Goal: Navigation & Orientation: Find specific page/section

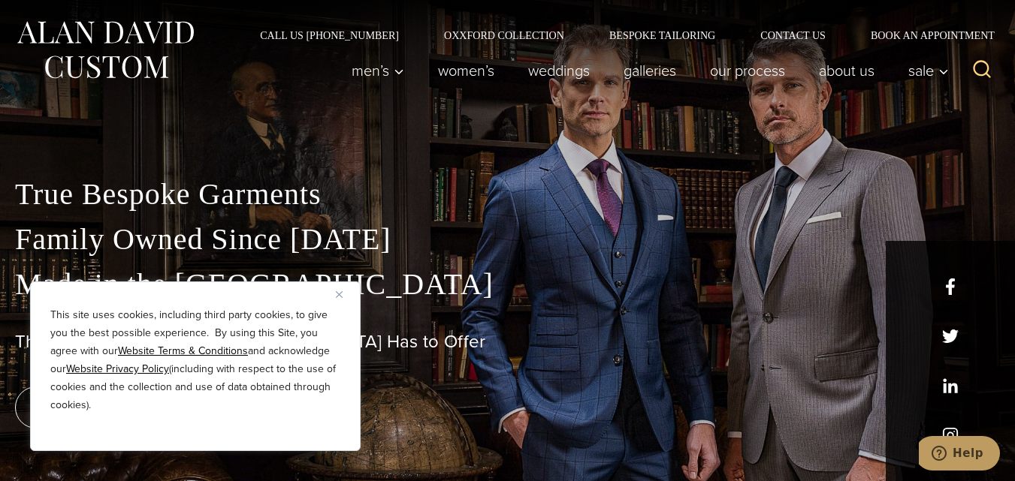
click at [339, 297] on img "Close" at bounding box center [339, 294] width 7 height 7
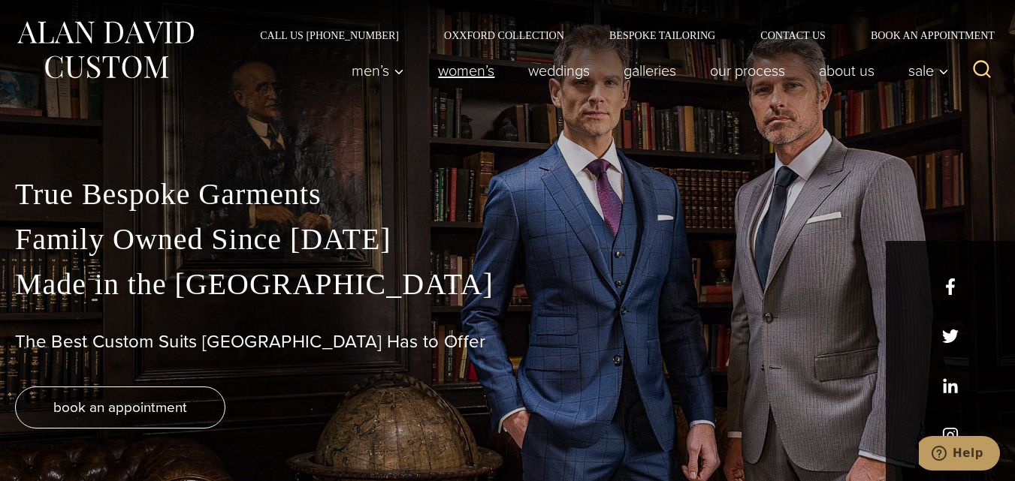
click at [466, 80] on link "Women’s" at bounding box center [466, 71] width 90 height 30
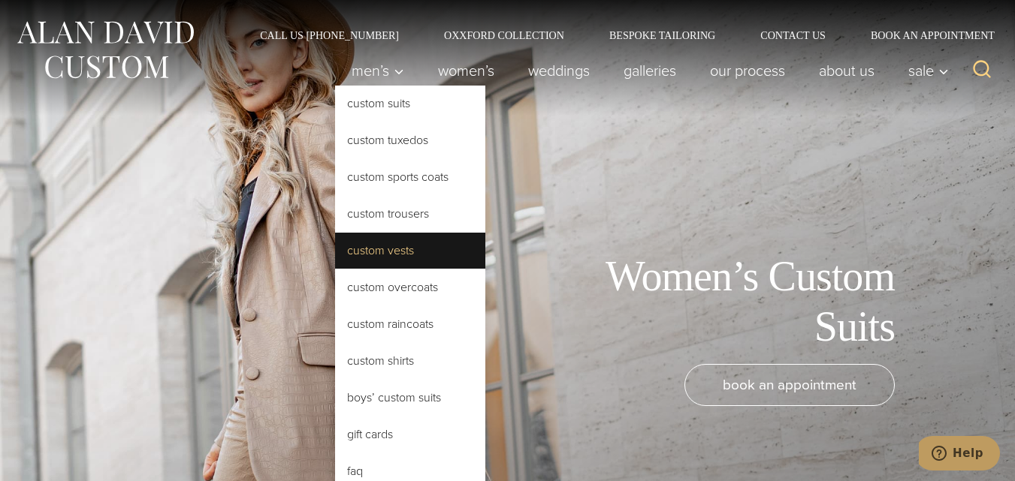
click at [367, 255] on link "Custom Vests" at bounding box center [410, 251] width 150 height 36
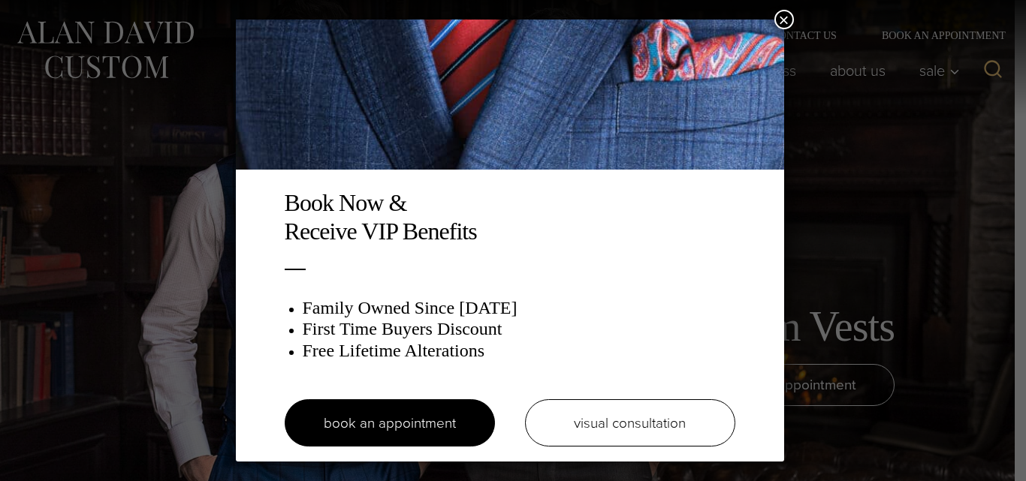
click at [880, 200] on div "Book Now & Receive VIP Benefits Family Owned Since 1913 First Time Buyers Disco…" at bounding box center [513, 240] width 1026 height 481
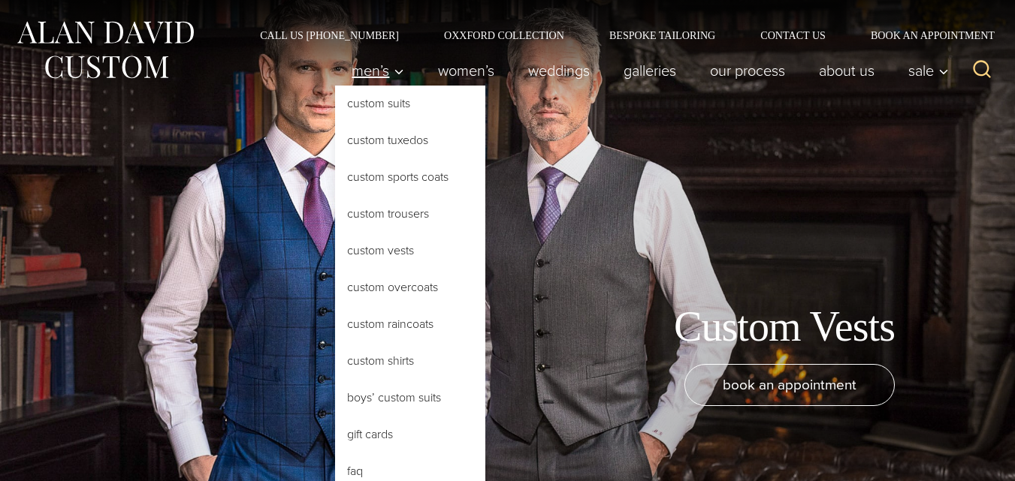
click at [395, 72] on icon "Primary Navigation" at bounding box center [399, 72] width 8 height 5
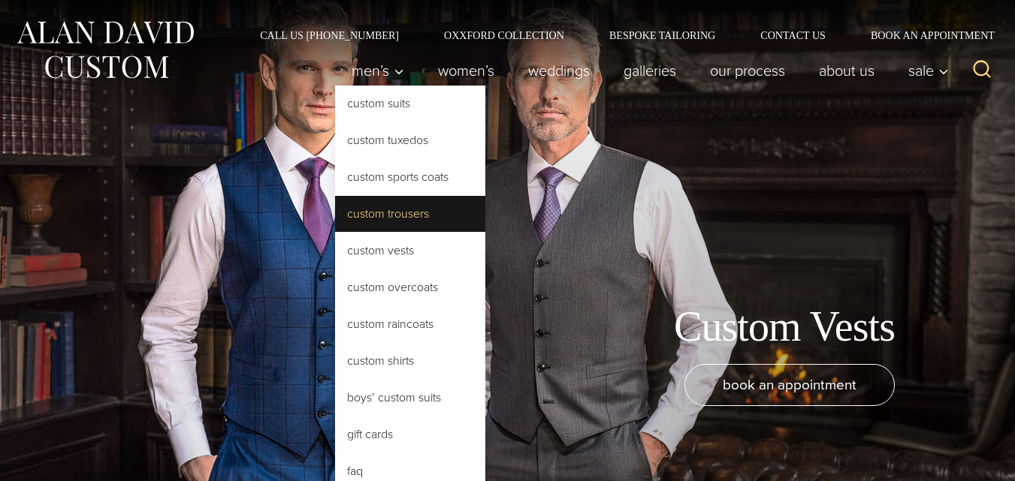
click at [355, 208] on link "Custom Trousers" at bounding box center [410, 214] width 150 height 36
